Goal: Task Accomplishment & Management: Manage account settings

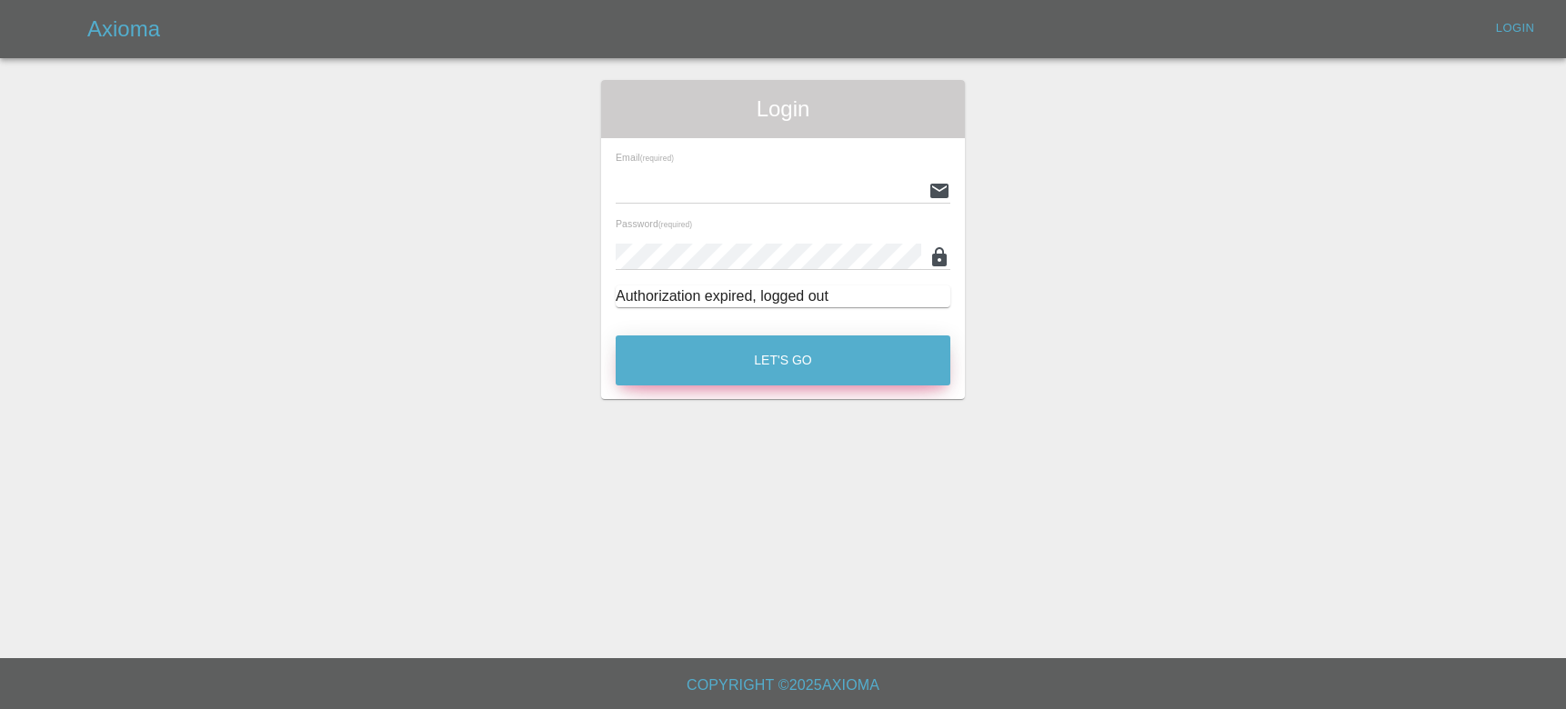
type input "[EMAIL_ADDRESS][DOMAIN_NAME]"
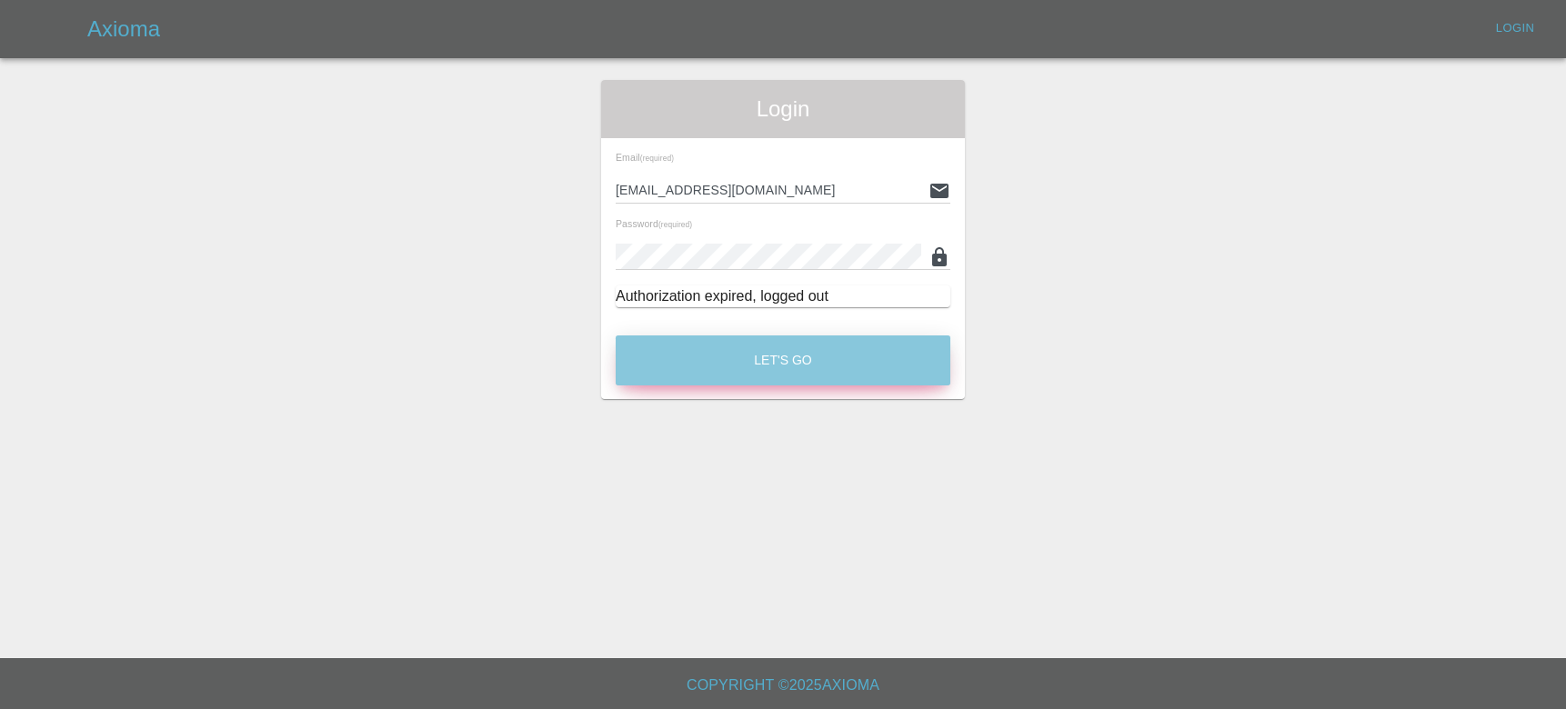
click at [774, 345] on button "Let's Go" at bounding box center [783, 360] width 335 height 50
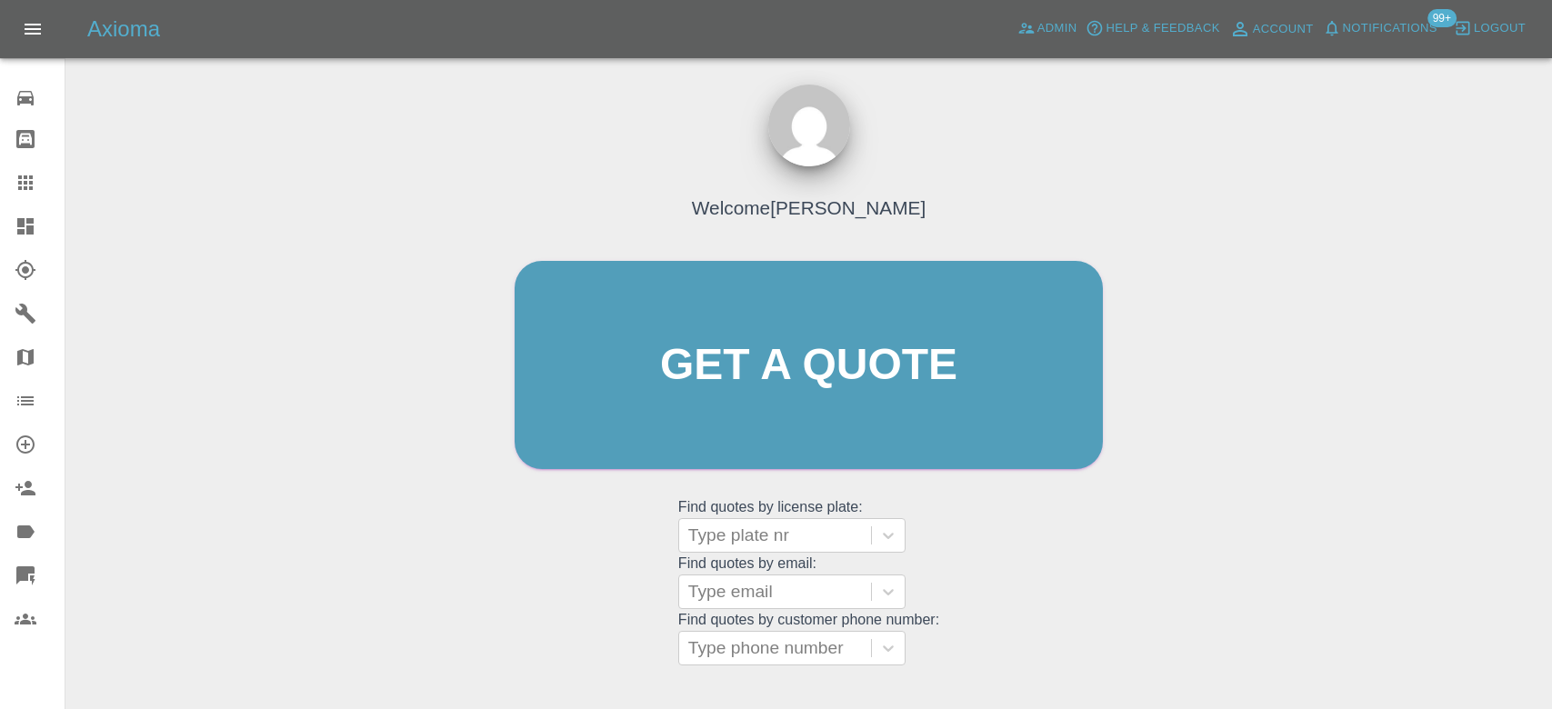
click at [1415, 15] on button "Notifications" at bounding box center [1380, 29] width 124 height 28
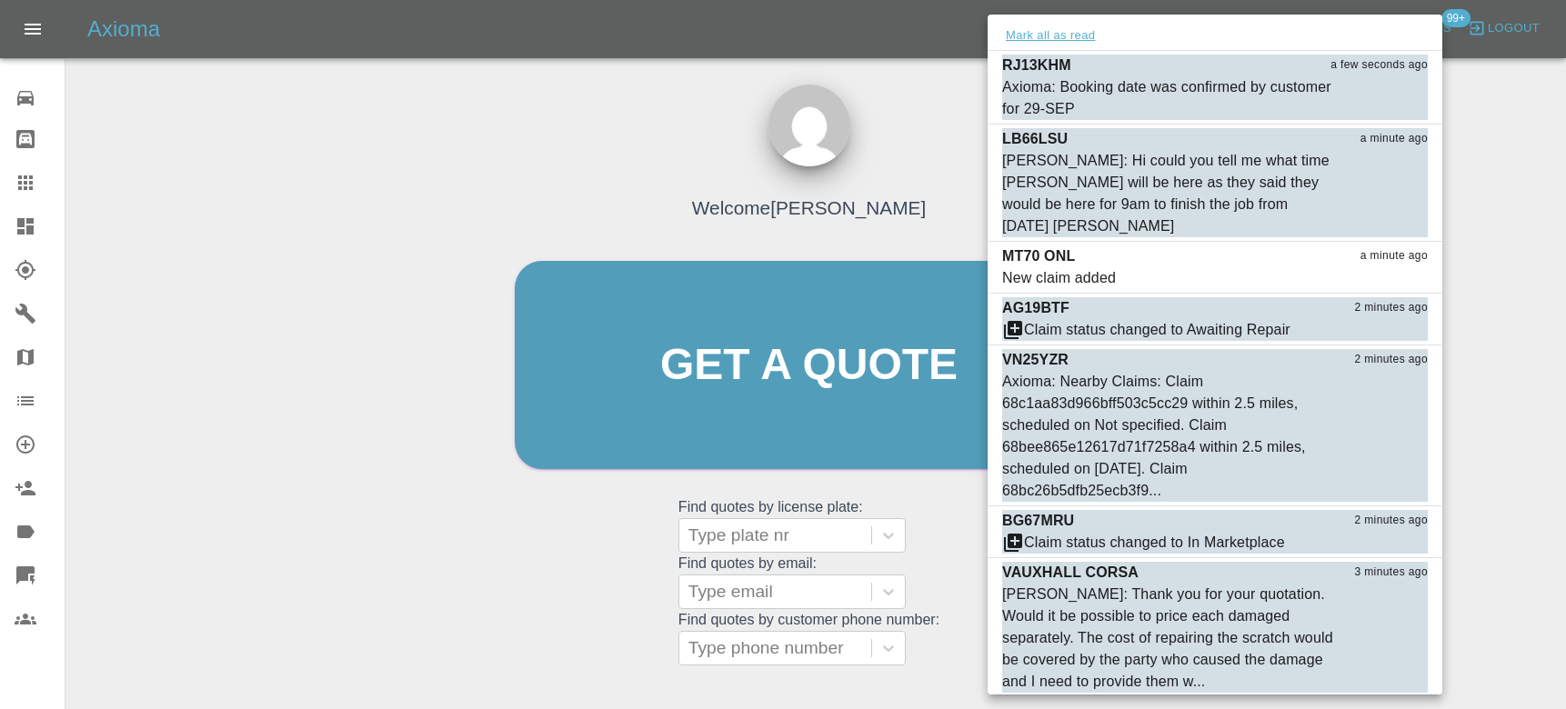
click at [1072, 31] on button "Mark all as read" at bounding box center [1050, 35] width 96 height 21
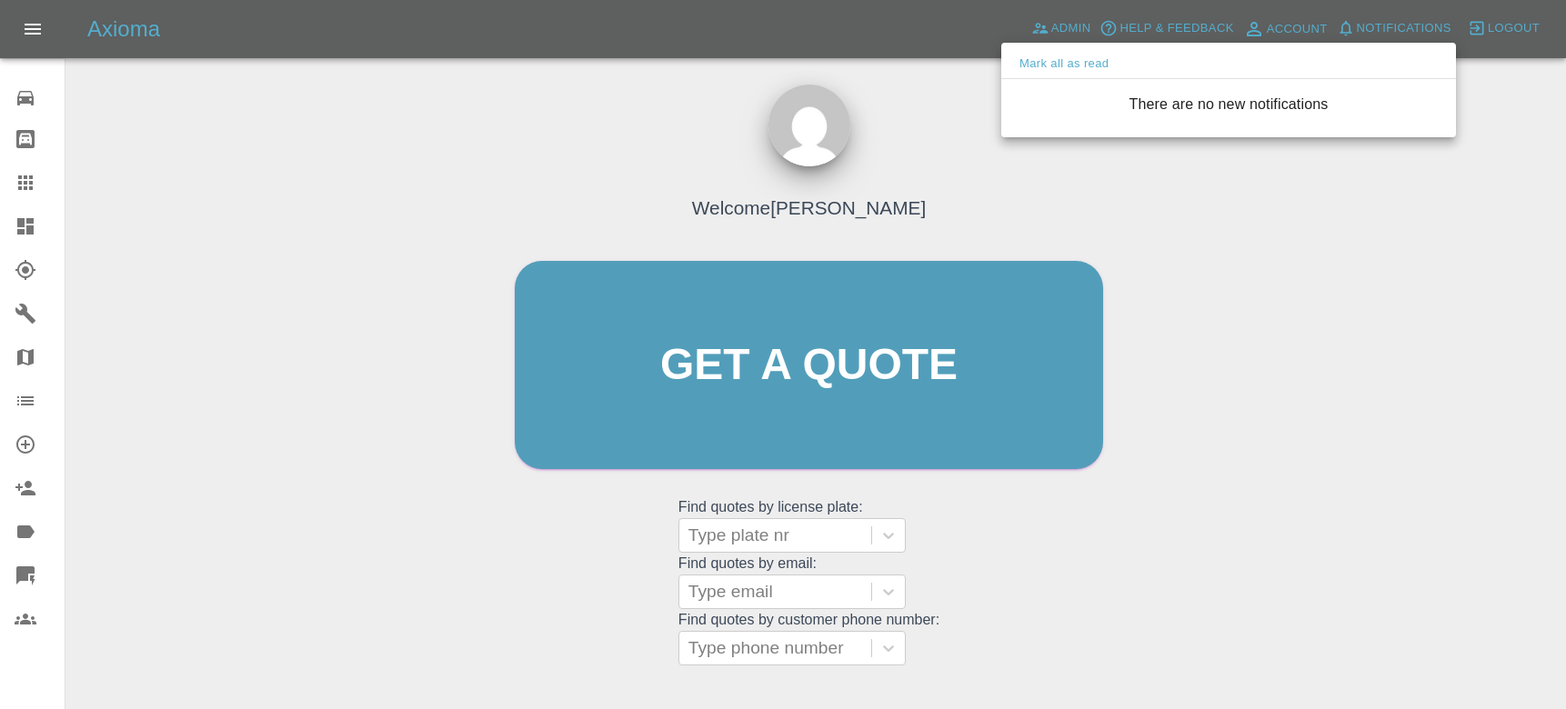
click at [970, 174] on div at bounding box center [783, 354] width 1566 height 709
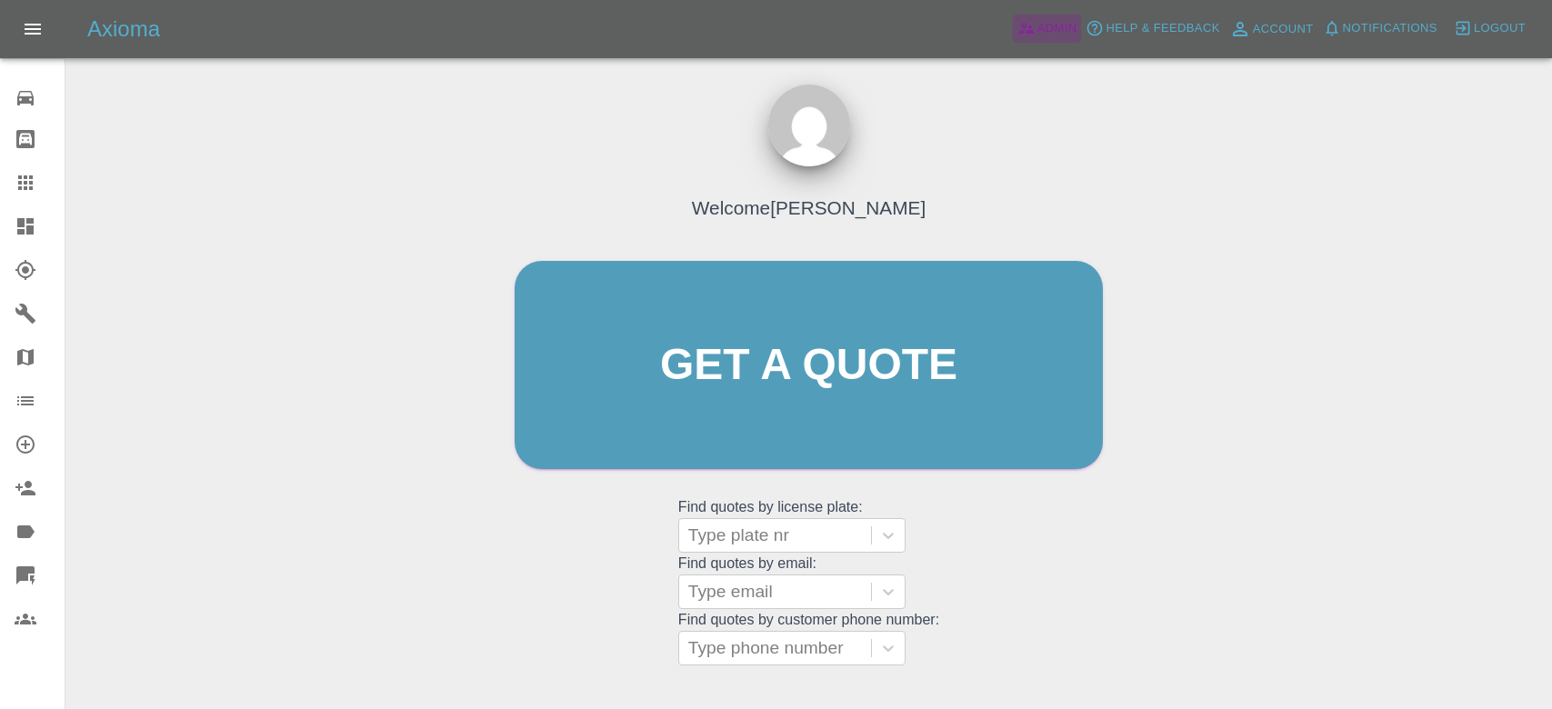
click at [1045, 34] on span "Admin" at bounding box center [1057, 28] width 40 height 21
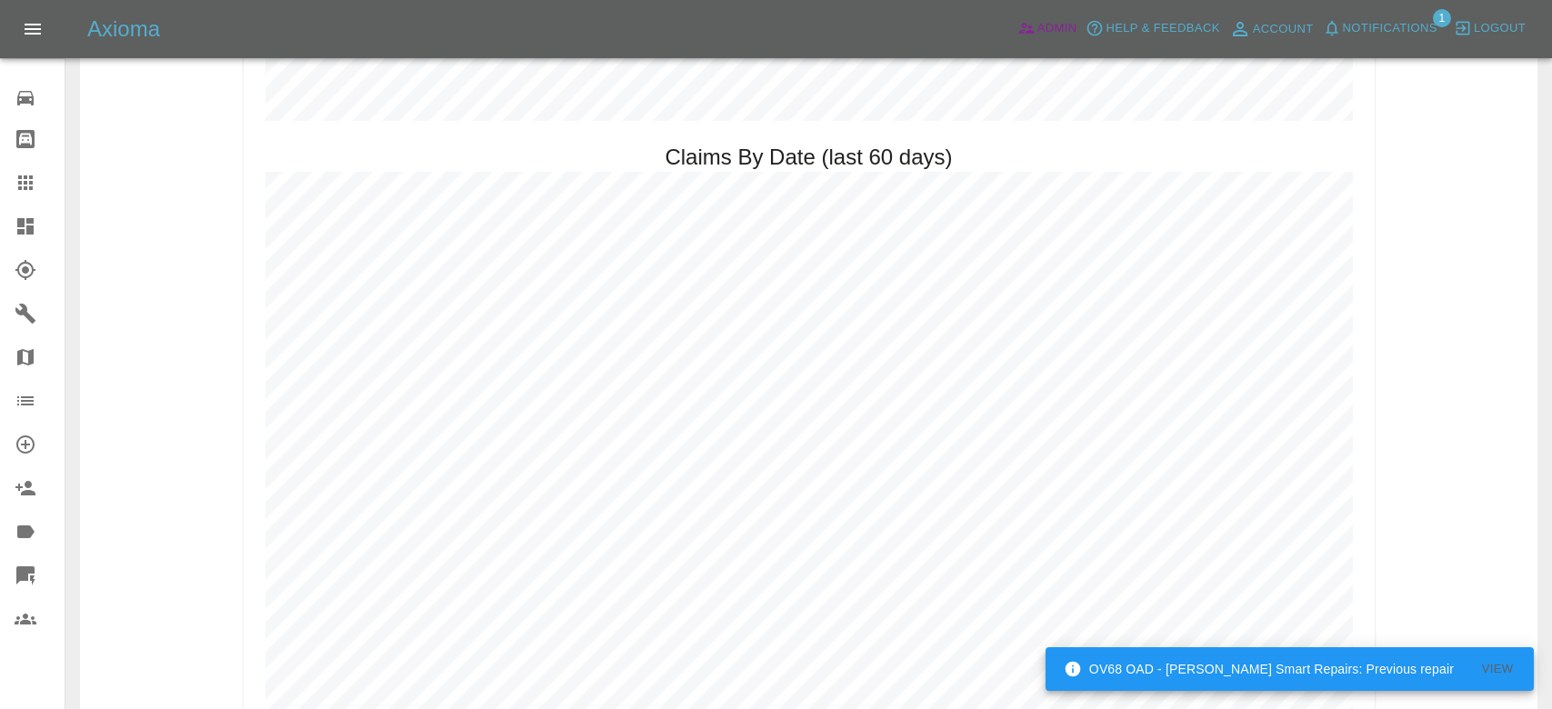
scroll to position [1985, 0]
